Goal: Information Seeking & Learning: Find specific fact

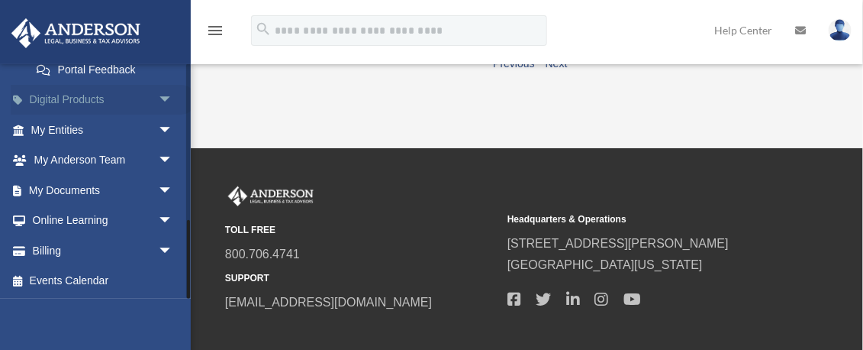
scroll to position [305, 0]
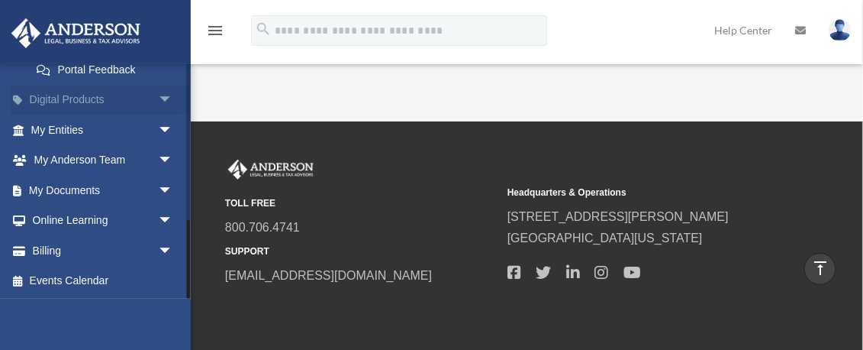
click at [160, 99] on span "arrow_drop_down" at bounding box center [173, 100] width 31 height 31
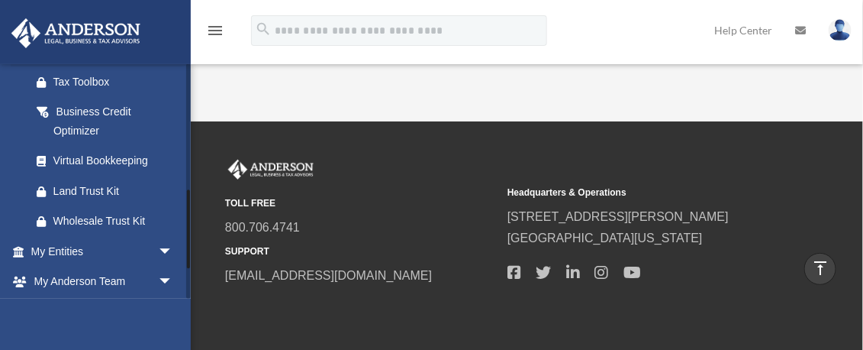
scroll to position [462, 0]
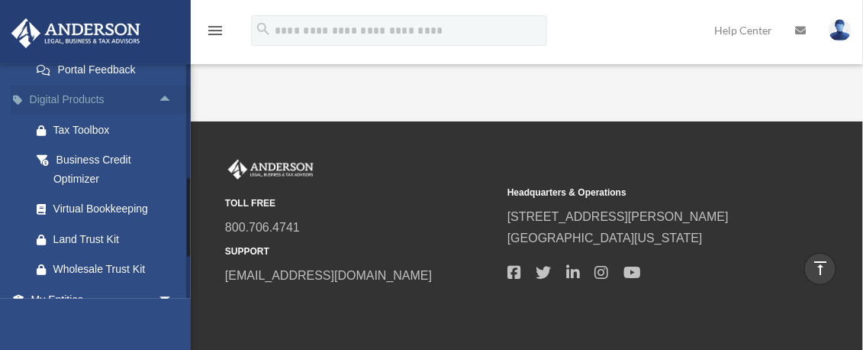
click at [160, 99] on span "arrow_drop_up" at bounding box center [173, 100] width 31 height 31
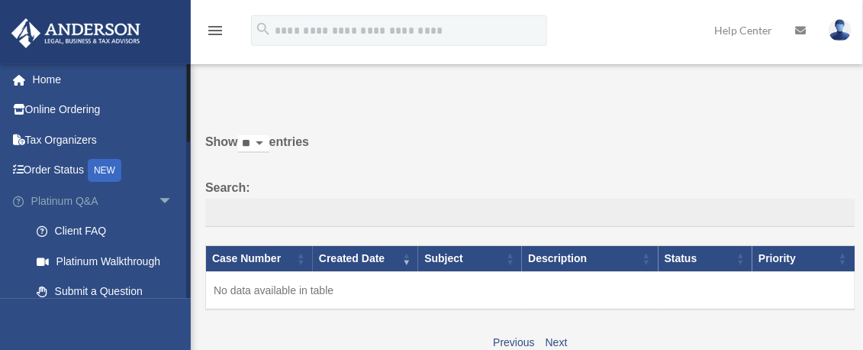
scroll to position [0, 0]
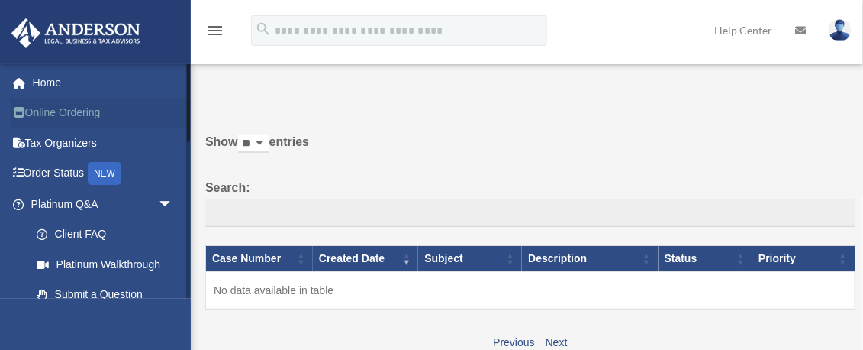
click at [83, 116] on link "Online Ordering" at bounding box center [104, 113] width 186 height 31
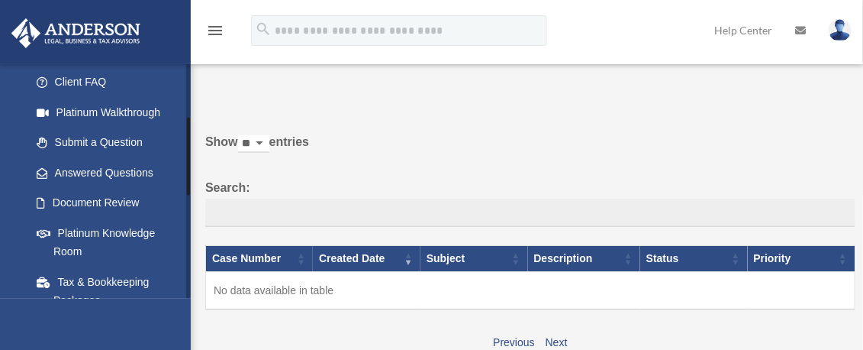
scroll to position [153, 0]
click at [119, 205] on link "Document Review" at bounding box center [111, 202] width 181 height 31
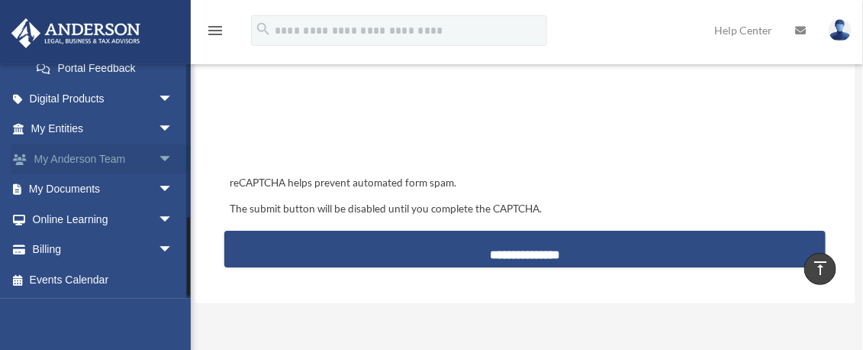
scroll to position [458, 0]
click at [164, 103] on span "arrow_drop_down" at bounding box center [173, 98] width 31 height 31
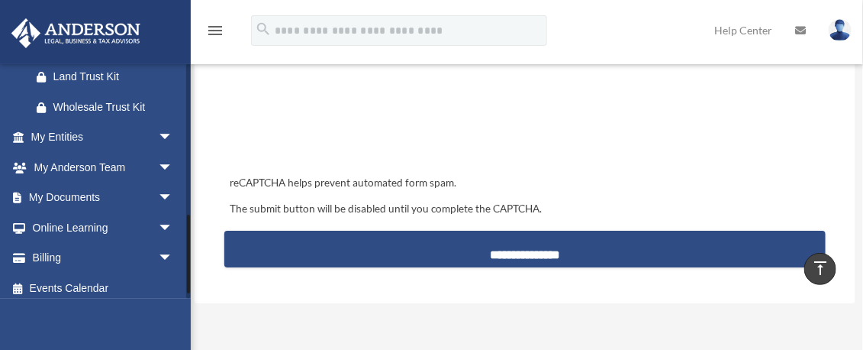
scroll to position [611, 0]
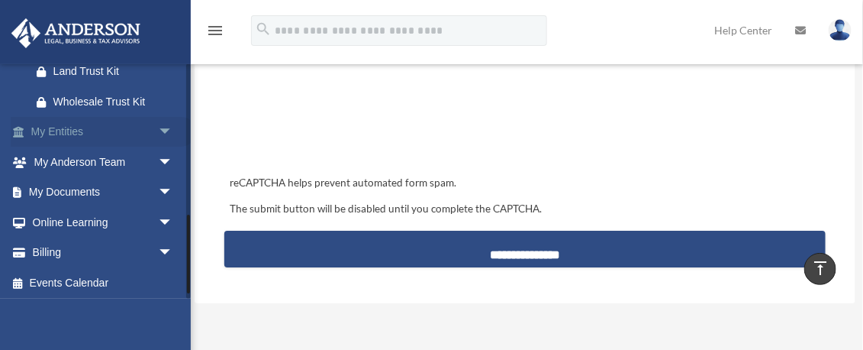
click at [158, 148] on span "arrow_drop_down" at bounding box center [173, 132] width 31 height 31
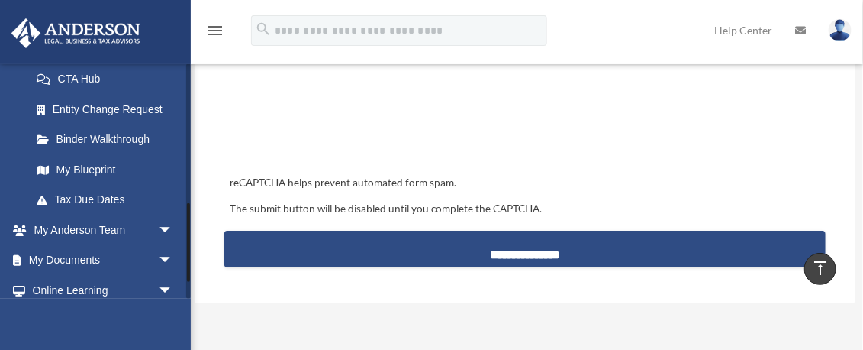
scroll to position [725, 0]
click at [116, 214] on link "Tax Due Dates" at bounding box center [108, 198] width 175 height 31
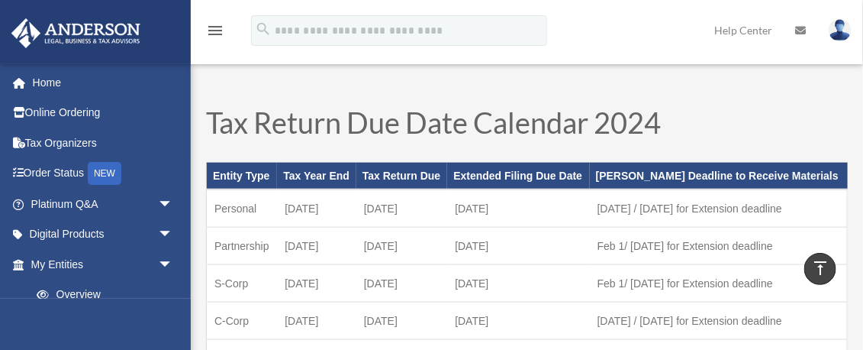
scroll to position [496, 0]
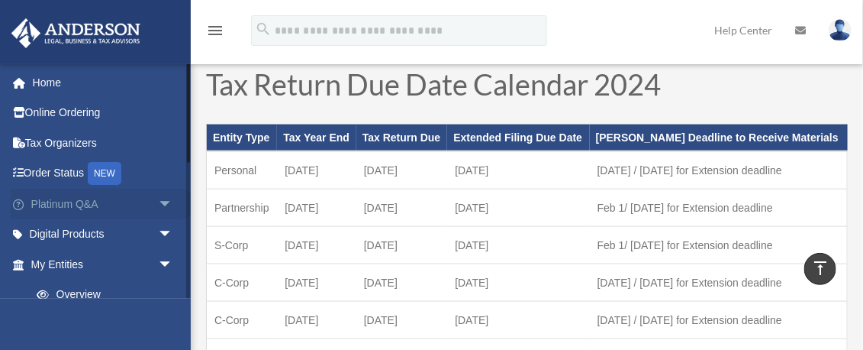
click at [160, 203] on span "arrow_drop_down" at bounding box center [173, 204] width 31 height 31
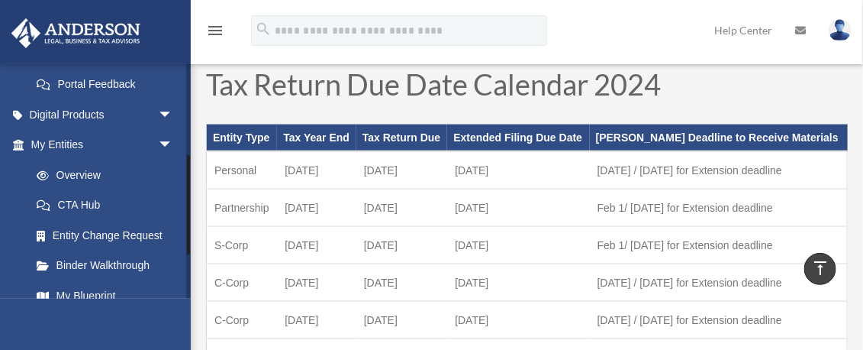
scroll to position [458, 0]
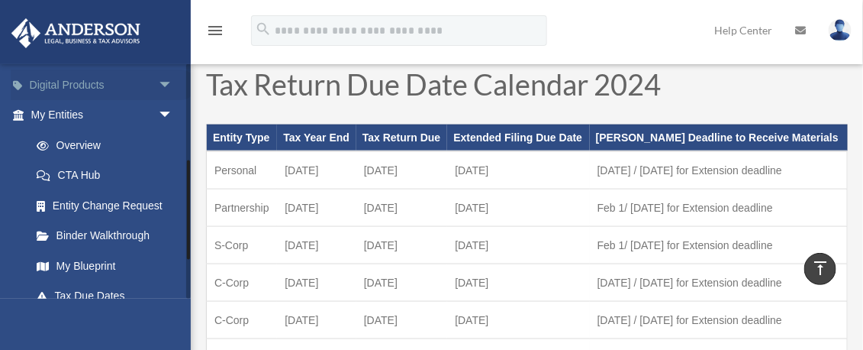
click at [162, 101] on span "arrow_drop_down" at bounding box center [173, 84] width 31 height 31
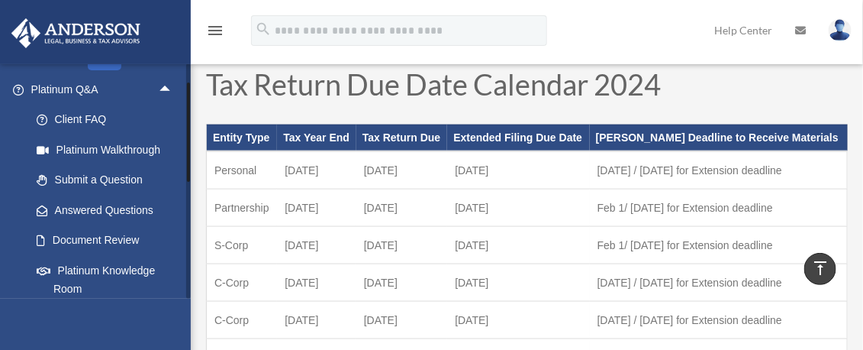
scroll to position [0, 0]
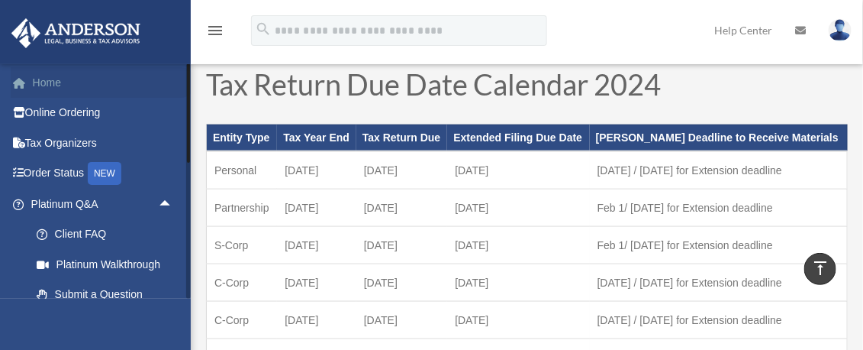
click at [59, 85] on link "Home" at bounding box center [104, 82] width 186 height 31
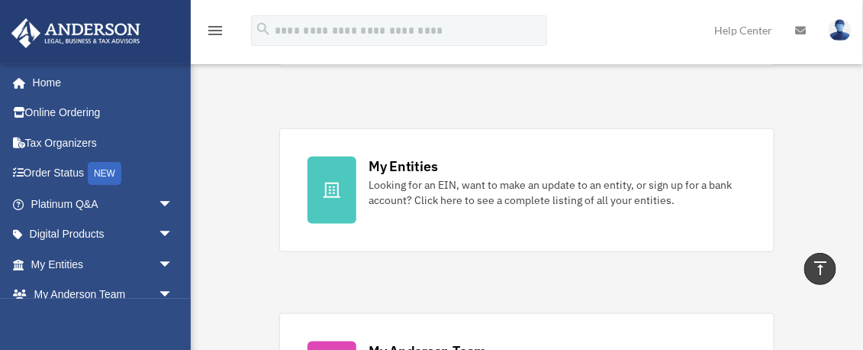
scroll to position [344, 0]
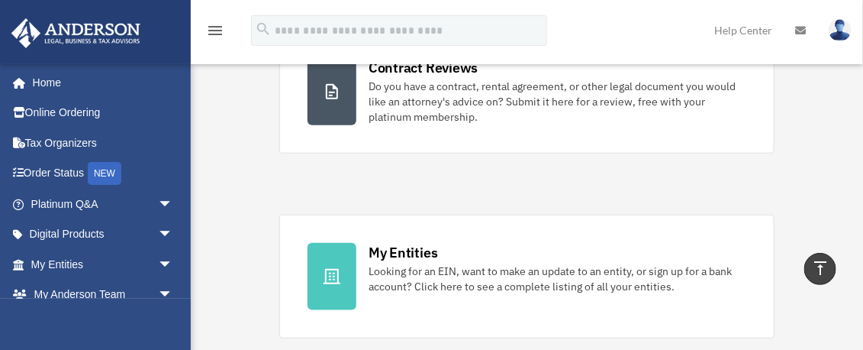
click at [212, 36] on icon "menu" at bounding box center [215, 30] width 18 height 18
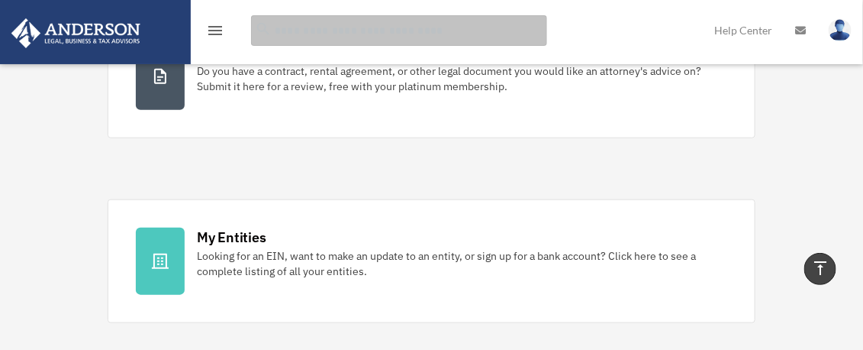
click at [306, 35] on input "search" at bounding box center [399, 30] width 296 height 31
type input "******"
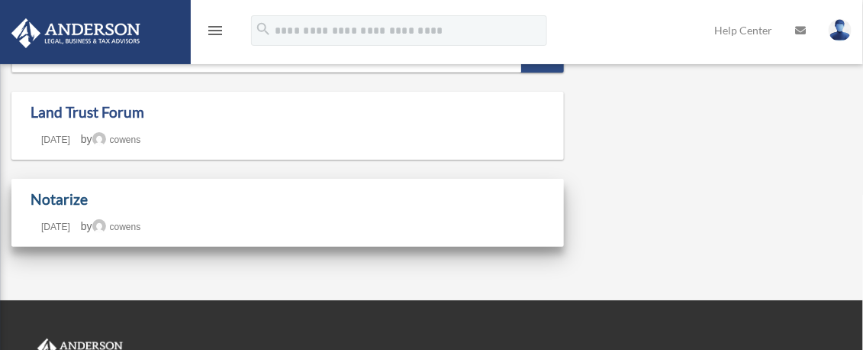
click at [70, 204] on link "Notarize" at bounding box center [59, 199] width 57 height 18
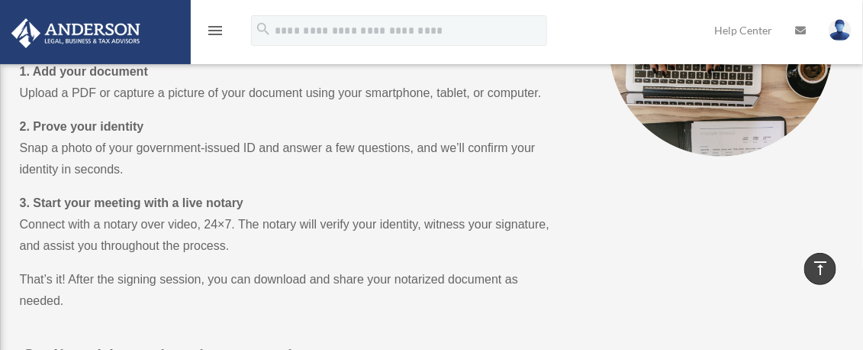
scroll to position [954, 0]
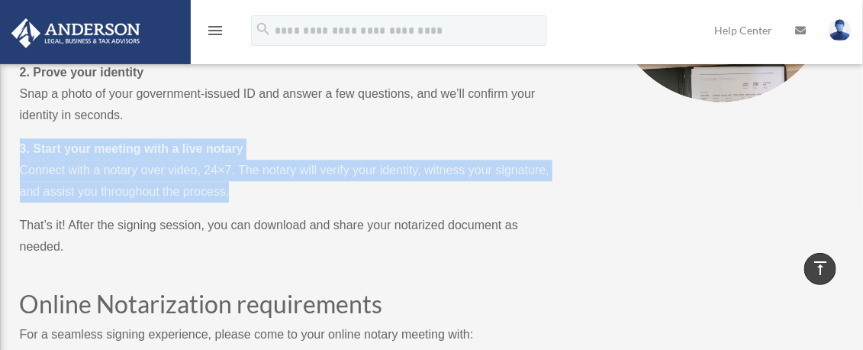
drag, startPoint x: 233, startPoint y: 191, endPoint x: 8, endPoint y: 154, distance: 228.2
click at [130, 176] on p "3. Start your meeting with a live notary Connect with a notary over video, 24×7…" at bounding box center [287, 176] width 534 height 76
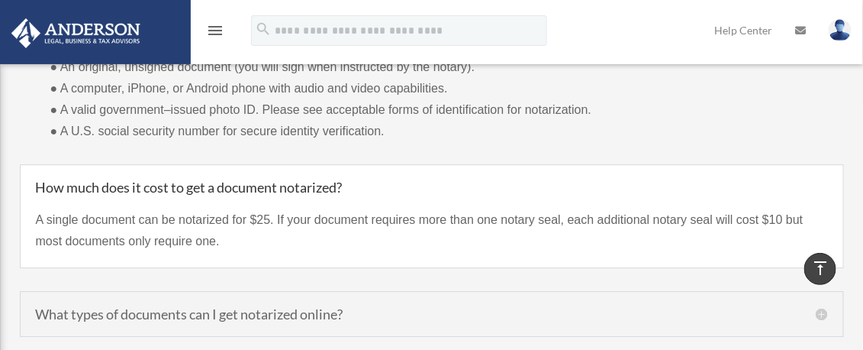
scroll to position [1260, 0]
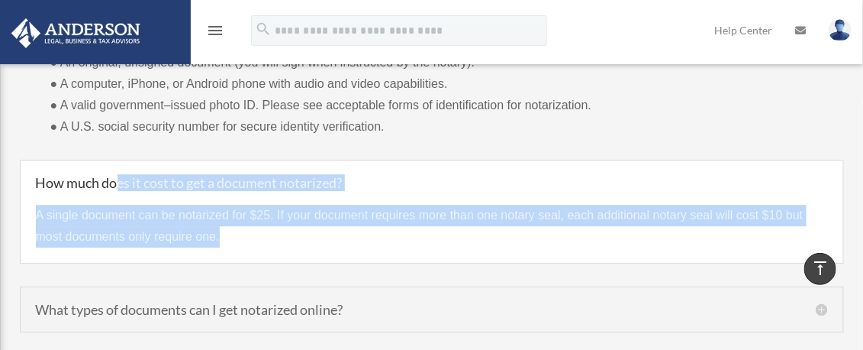
drag, startPoint x: 229, startPoint y: 231, endPoint x: 117, endPoint y: 183, distance: 121.8
click at [117, 183] on div "How much does it cost to get a document notarized? A single document can be not…" at bounding box center [432, 212] width 825 height 104
click at [117, 183] on h5 "How much does it cost to get a document notarized?" at bounding box center [432, 183] width 792 height 14
drag, startPoint x: 95, startPoint y: 183, endPoint x: 276, endPoint y: 233, distance: 187.6
click at [276, 233] on div "How much does it cost to get a document notarized? A single document can be not…" at bounding box center [432, 212] width 825 height 104
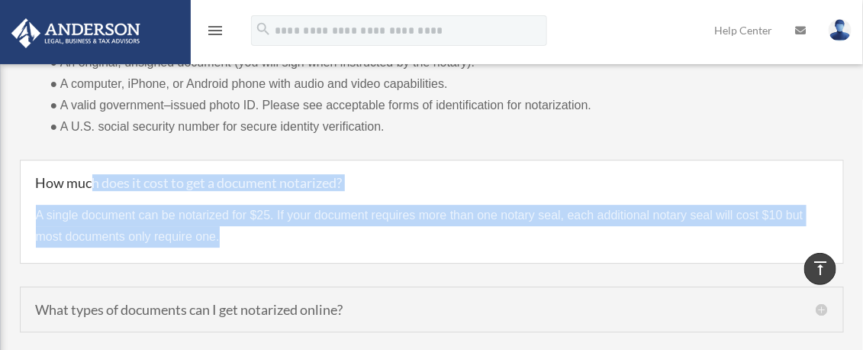
click at [279, 228] on p "A single document can be notarized for $25. If your document requires more than…" at bounding box center [432, 226] width 792 height 43
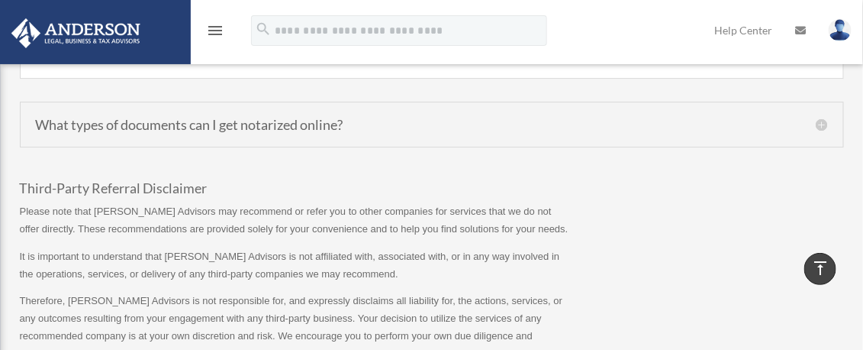
scroll to position [1451, 0]
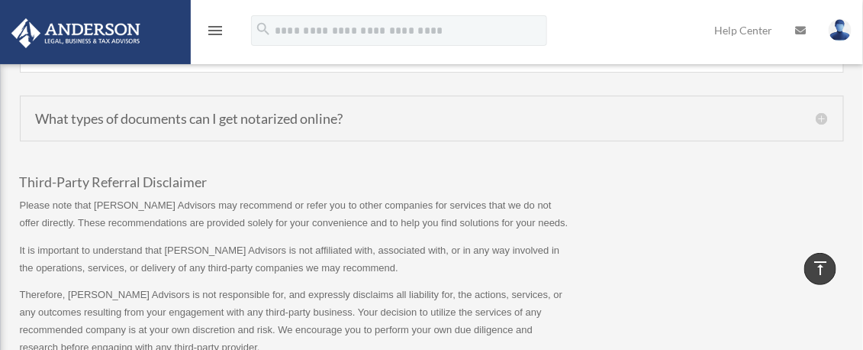
click at [275, 124] on h5 "What types of documents can I get notarized online?" at bounding box center [432, 118] width 792 height 14
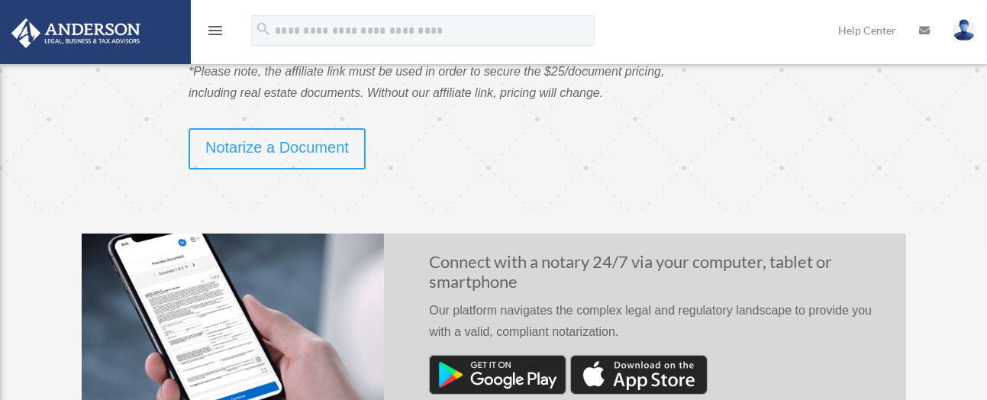
scroll to position [350, 0]
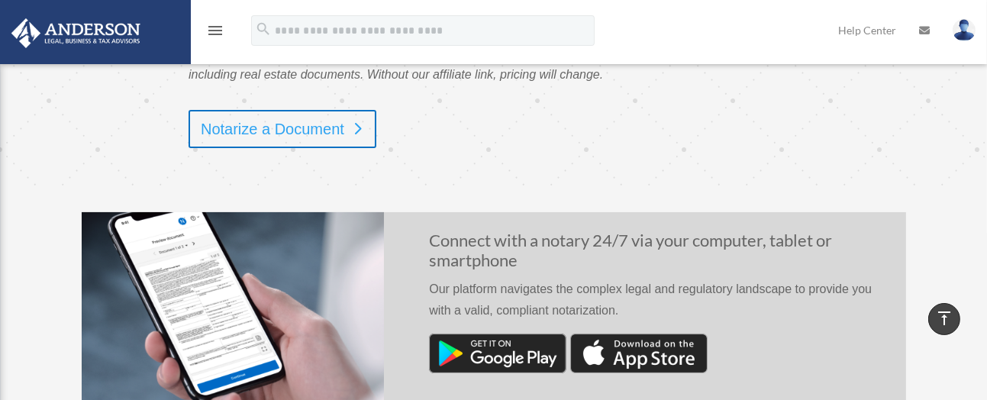
click at [290, 130] on link "Notarize a Document" at bounding box center [283, 129] width 188 height 38
